Goal: Task Accomplishment & Management: Manage account settings

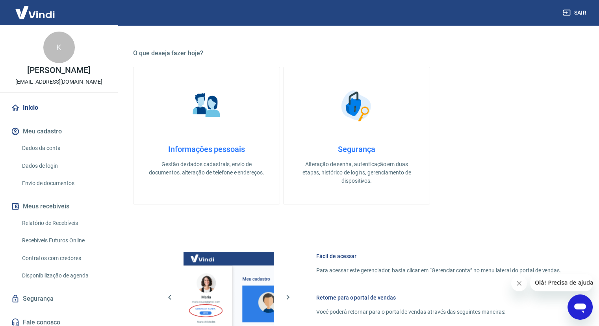
scroll to position [315, 0]
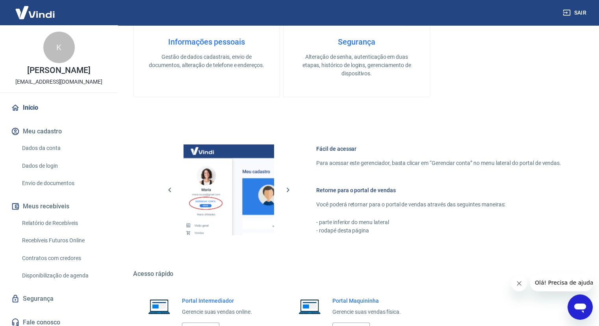
click at [57, 191] on link "Envio de documentos" at bounding box center [63, 183] width 89 height 16
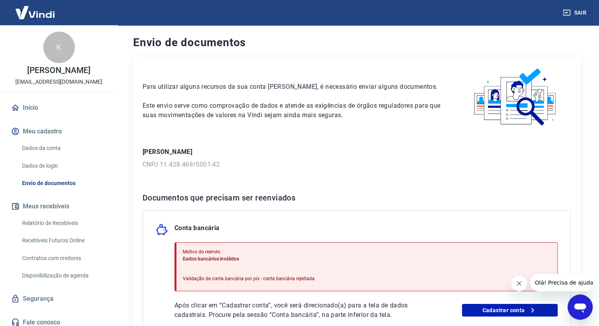
scroll to position [94, 0]
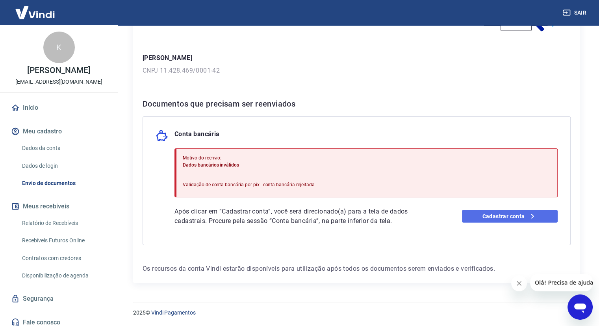
click at [517, 219] on link "Cadastrar conta" at bounding box center [510, 216] width 96 height 13
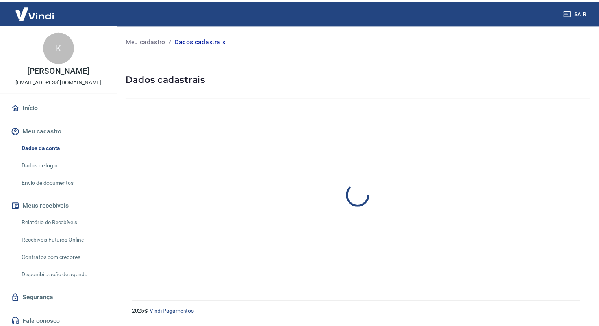
select select "MG"
select select "business"
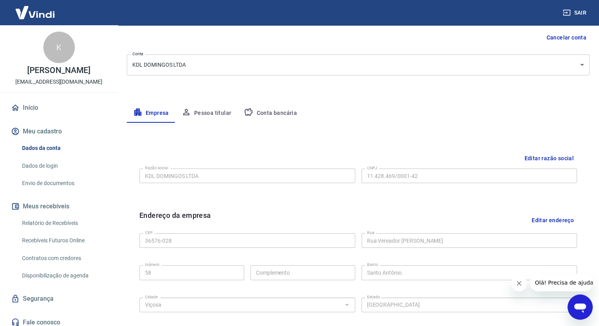
scroll to position [79, 0]
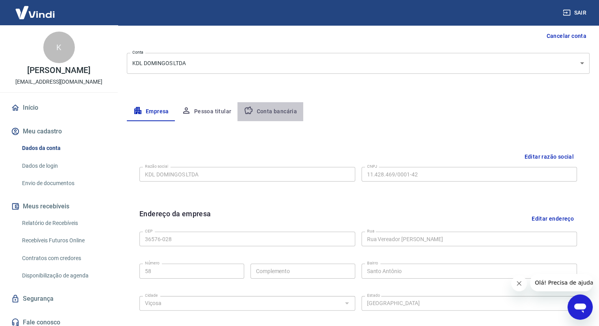
click at [281, 114] on button "Conta bancária" at bounding box center [271, 111] width 66 height 19
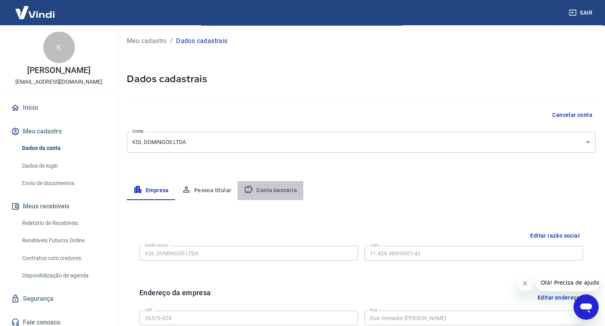
select select "1"
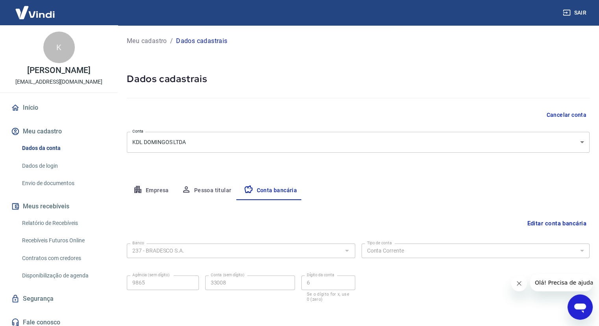
scroll to position [33, 0]
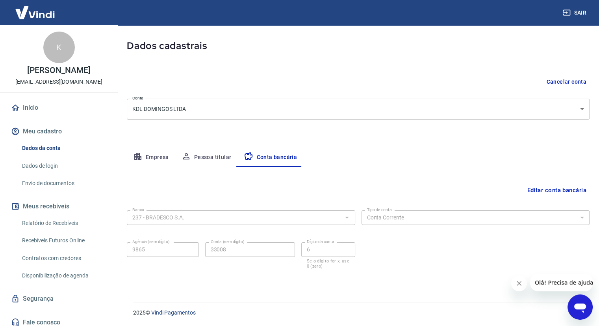
click at [530, 191] on button "Editar conta bancária" at bounding box center [557, 189] width 66 height 15
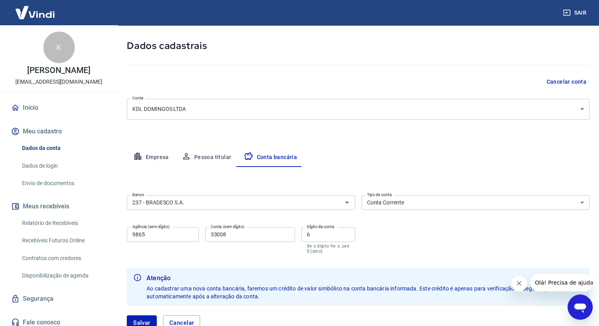
click at [164, 237] on input "9865" at bounding box center [163, 234] width 72 height 15
type input "0986"
click at [146, 315] on button "Salvar" at bounding box center [142, 322] width 30 height 15
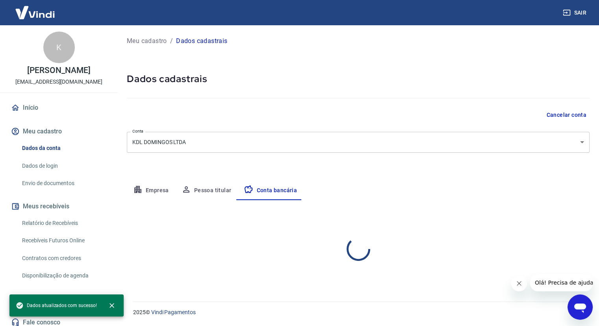
scroll to position [0, 0]
select select "1"
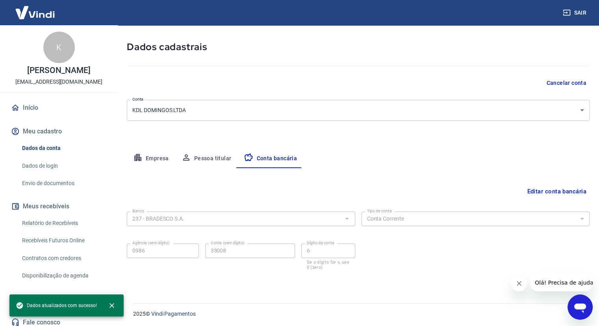
scroll to position [33, 0]
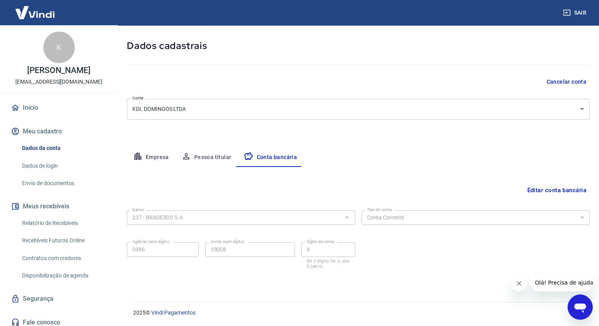
click at [207, 159] on button "Pessoa titular" at bounding box center [206, 157] width 63 height 19
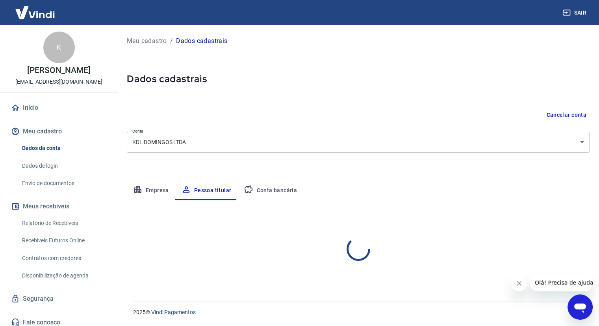
scroll to position [0, 0]
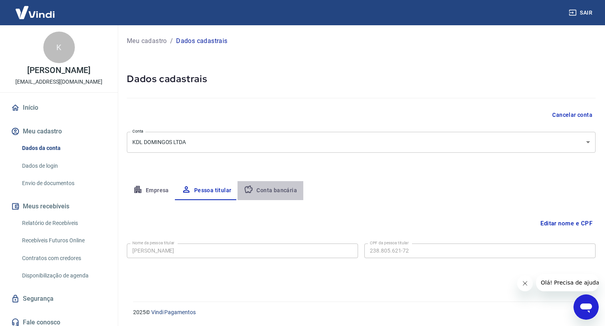
click at [287, 194] on button "Conta bancária" at bounding box center [271, 190] width 66 height 19
select select "1"
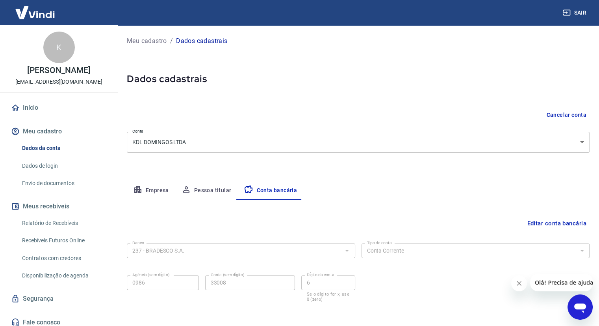
scroll to position [33, 0]
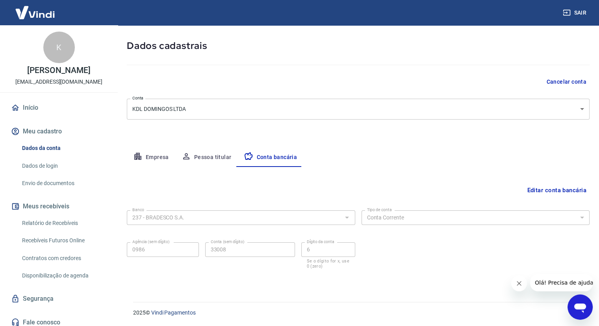
click at [76, 187] on link "Envio de documentos" at bounding box center [63, 183] width 89 height 16
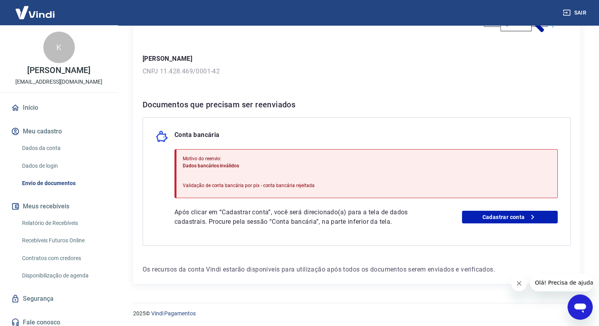
scroll to position [94, 0]
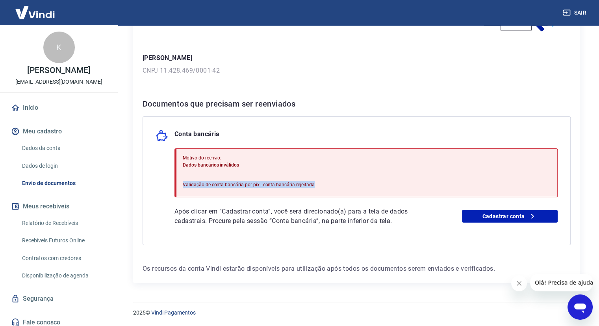
drag, startPoint x: 322, startPoint y: 186, endPoint x: 181, endPoint y: 188, distance: 140.3
click at [181, 188] on div "Motivo do reenvio: Dados bancários inválidos Validação de conta bancária por pi…" at bounding box center [366, 172] width 383 height 49
